Goal: Check status: Check status

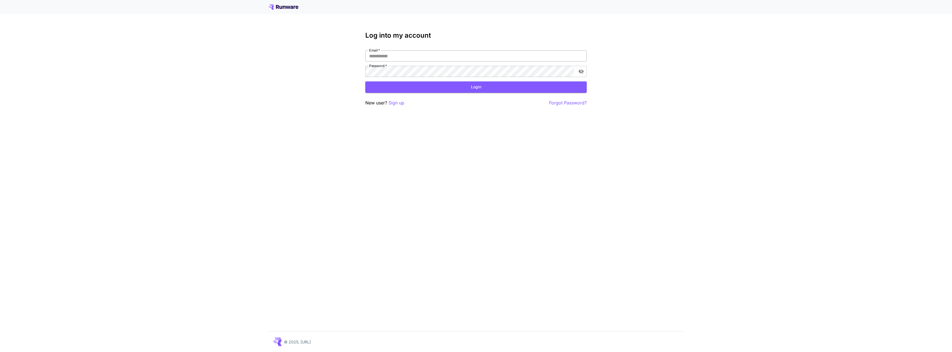
click at [421, 58] on input "Email   *" at bounding box center [475, 55] width 221 height 11
type input "**********"
click button "Login" at bounding box center [475, 86] width 221 height 11
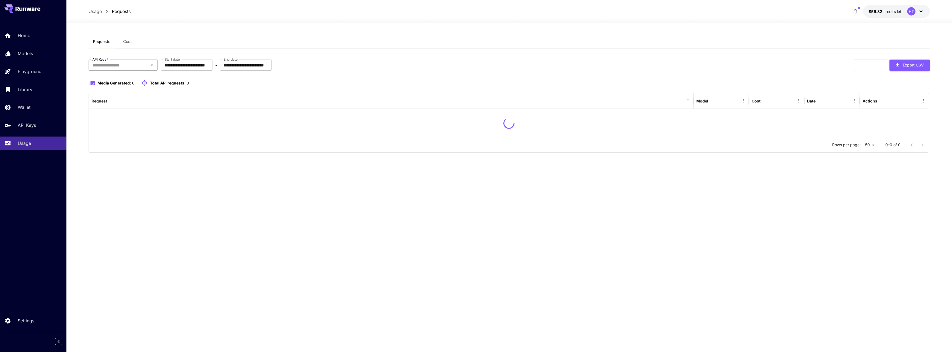
click at [110, 64] on input "API Keys   *" at bounding box center [118, 65] width 57 height 8
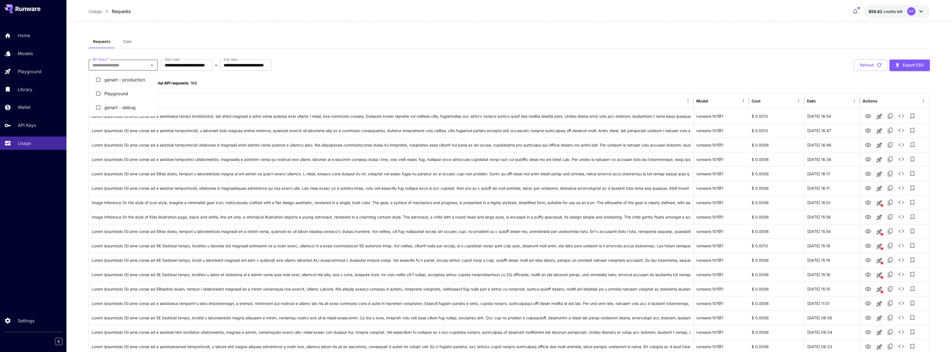
click at [124, 78] on li "genart - production" at bounding box center [123, 80] width 69 height 14
click at [130, 65] on input "API Keys   *" at bounding box center [118, 65] width 57 height 8
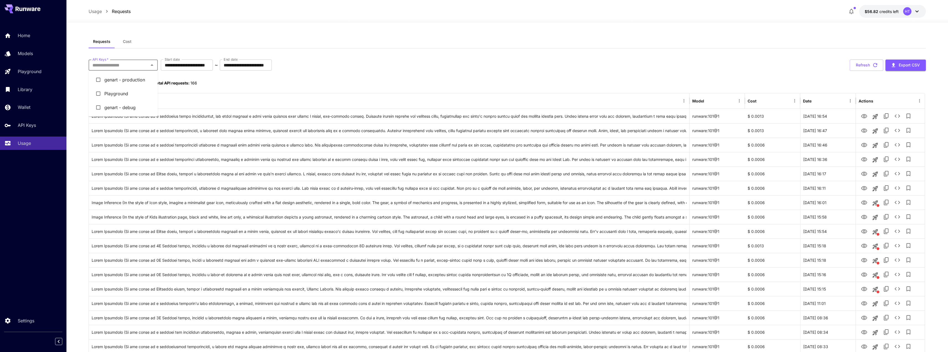
click at [130, 82] on li "genart - production" at bounding box center [123, 80] width 69 height 14
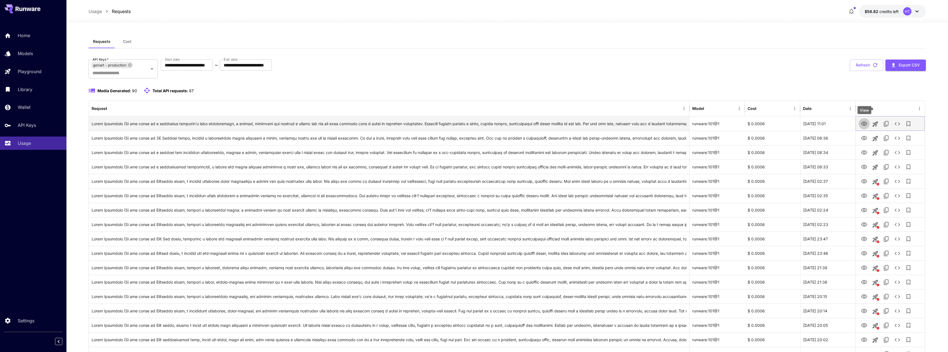
click at [863, 123] on icon "View" at bounding box center [863, 123] width 7 height 7
click at [896, 124] on icon "See details" at bounding box center [897, 123] width 7 height 7
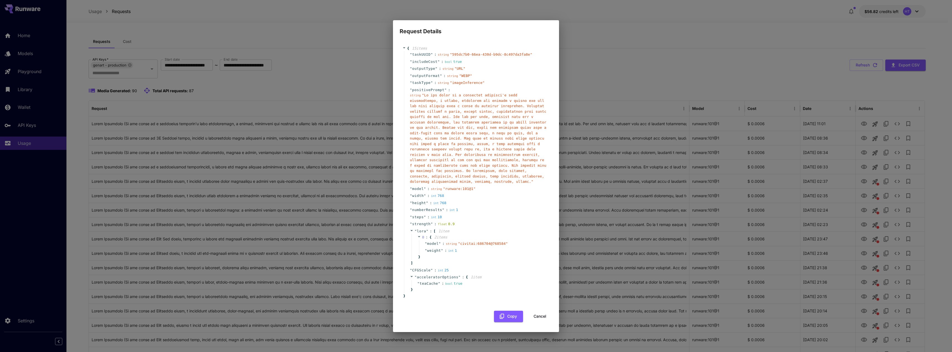
click at [535, 313] on button "Cancel" at bounding box center [539, 315] width 25 height 11
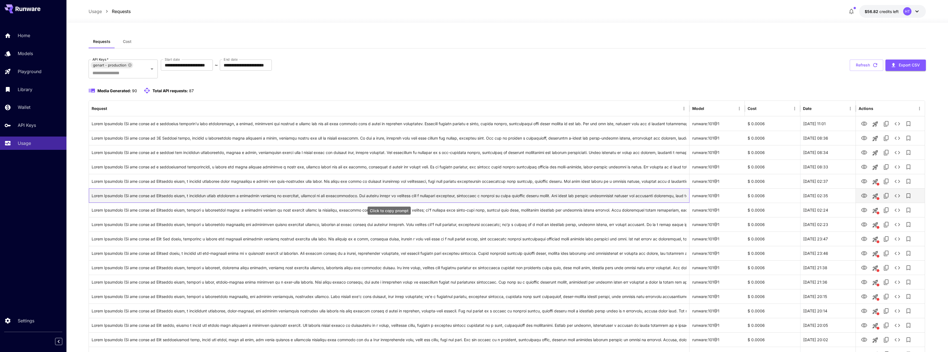
click at [230, 198] on div "Click to copy prompt" at bounding box center [389, 195] width 595 height 14
click at [130, 67] on icon at bounding box center [130, 65] width 4 height 4
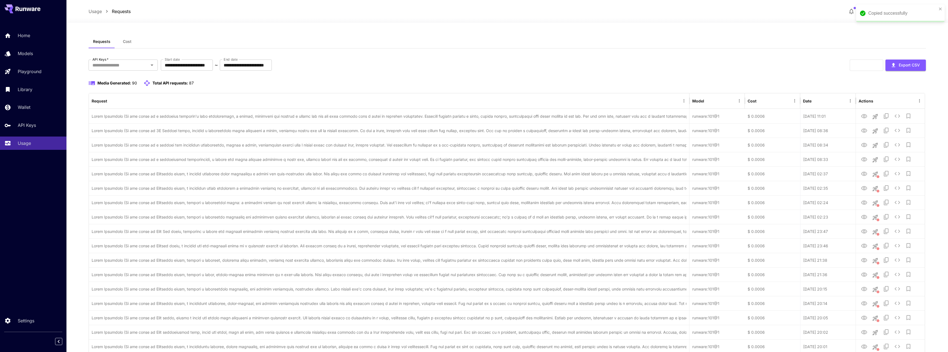
click at [125, 68] on input "API Keys   *" at bounding box center [118, 65] width 57 height 8
click at [112, 110] on li "genart - debug" at bounding box center [123, 107] width 69 height 14
